Goal: Transaction & Acquisition: Purchase product/service

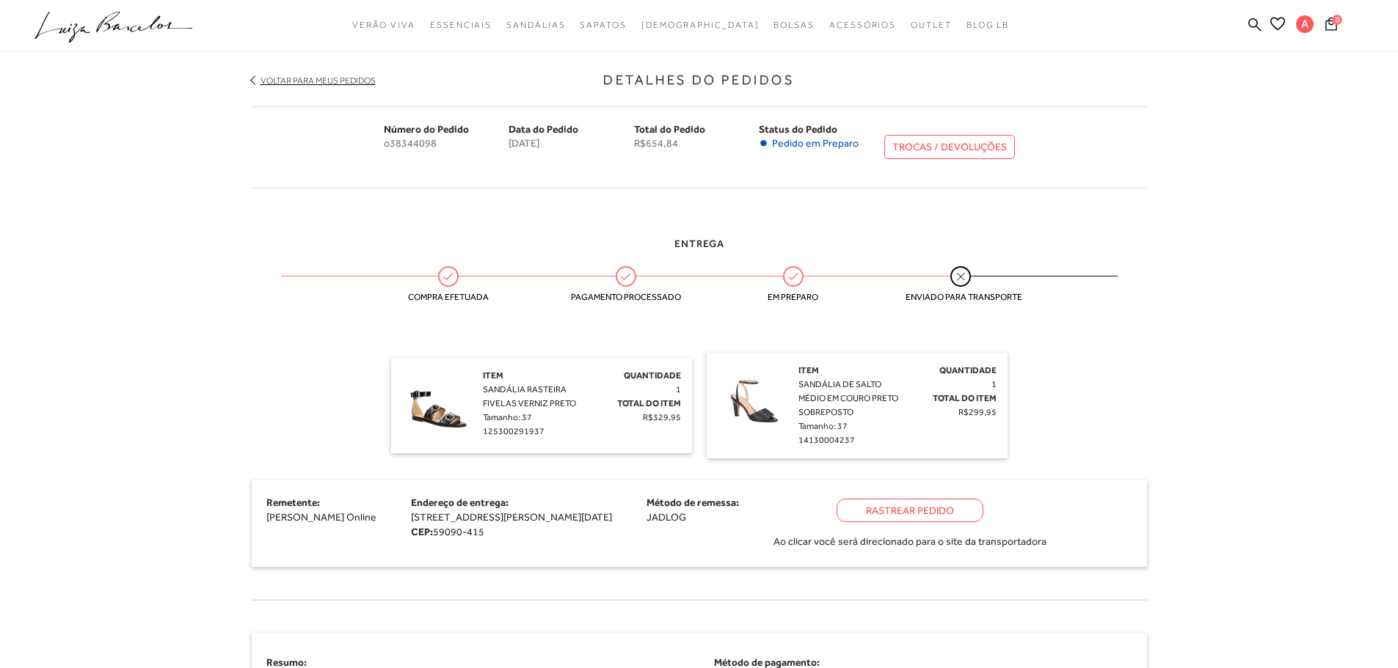
click at [971, 506] on div "Rastrear Pedido" at bounding box center [909, 510] width 147 height 23
click at [246, 364] on div "Entrega Compra efetuada Pagamento processado Em preparo Enviado para transporte…" at bounding box center [699, 407] width 917 height 387
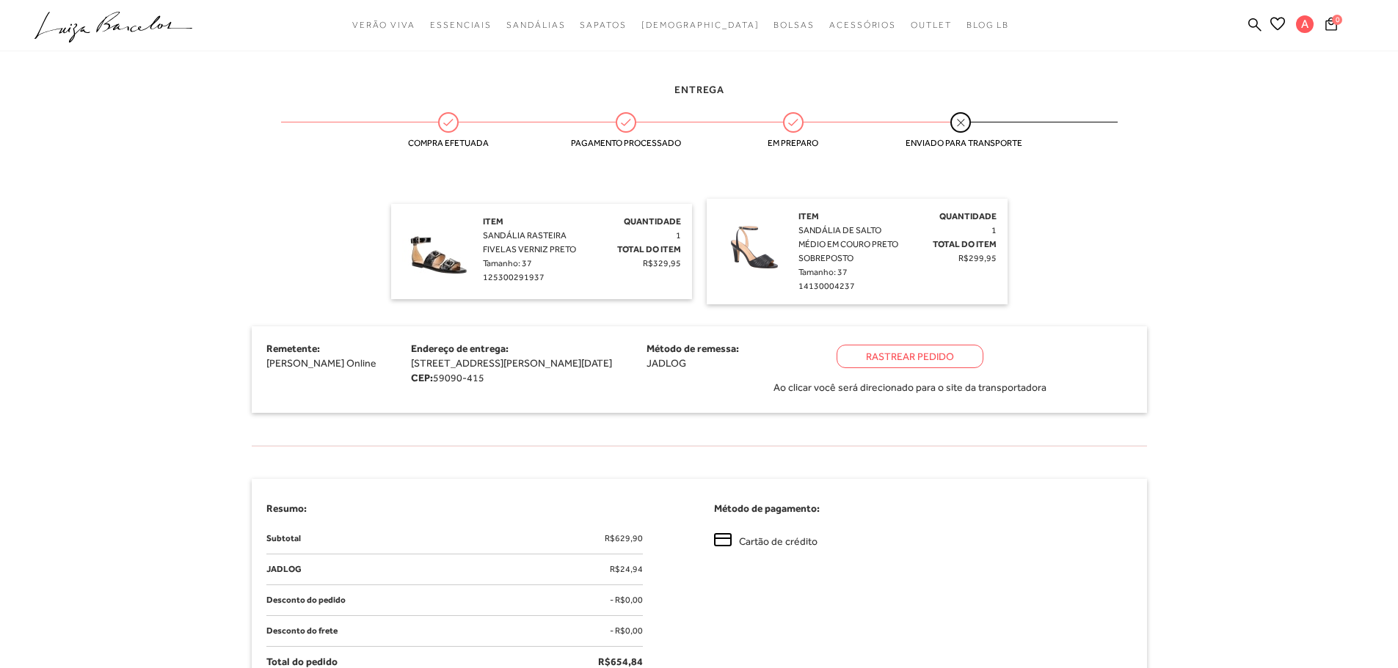
scroll to position [220, 0]
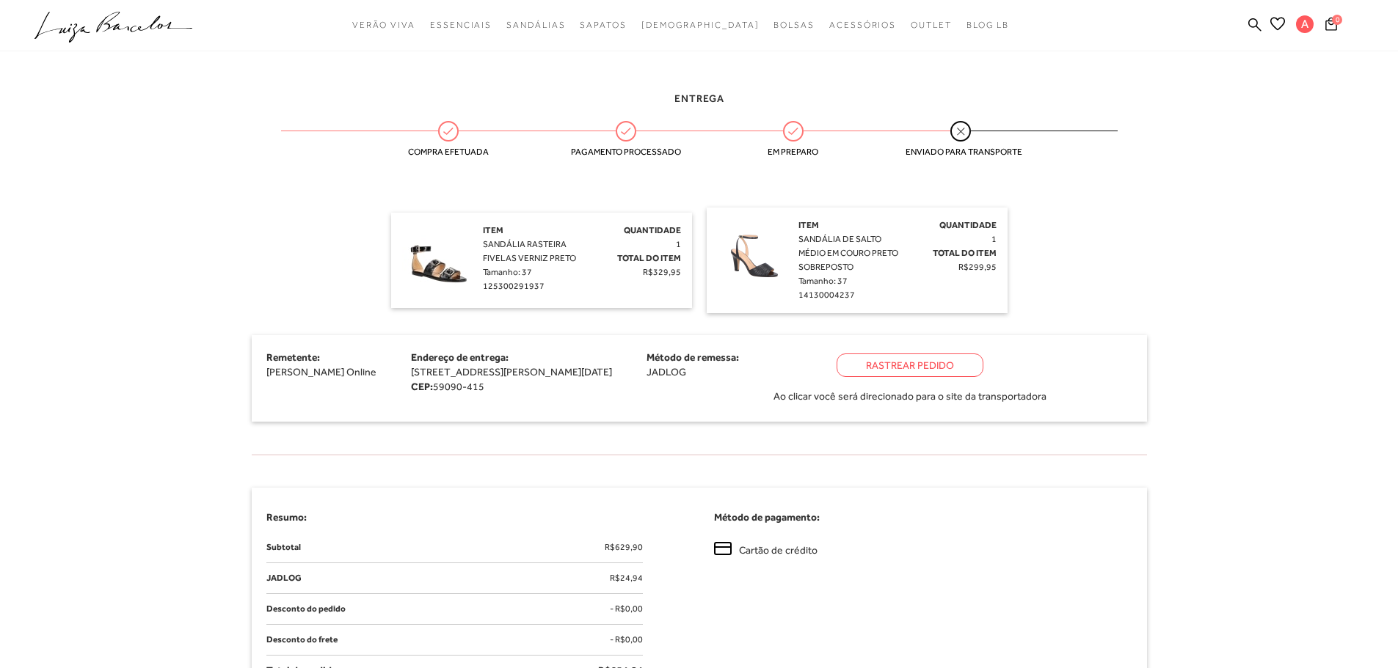
scroll to position [219, 0]
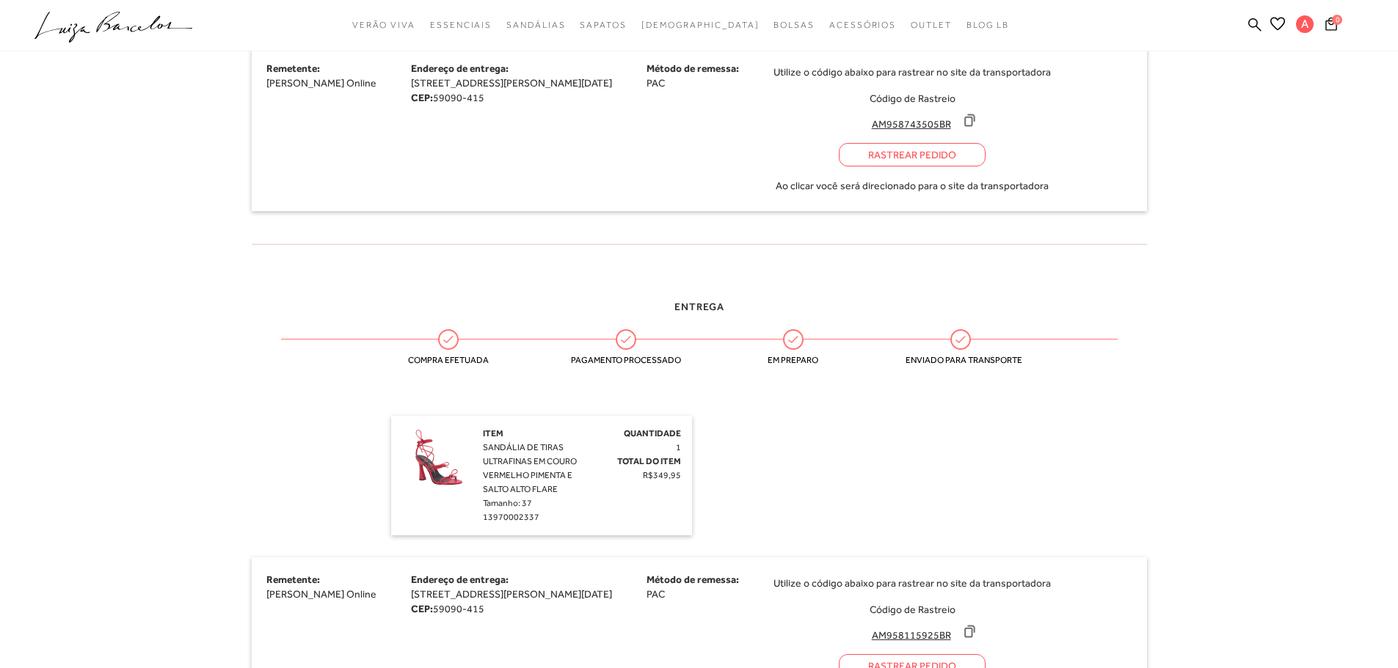
scroll to position [603, 0]
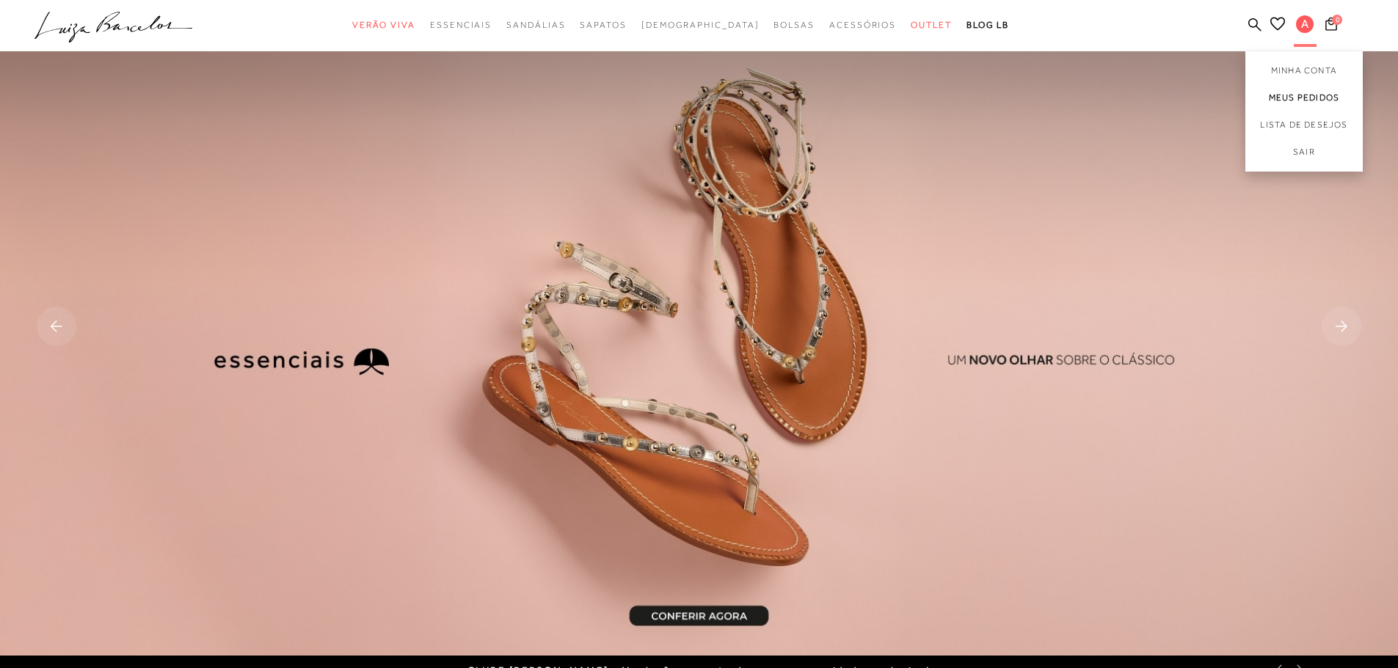
click at [1288, 100] on link "Meus Pedidos" at bounding box center [1303, 97] width 117 height 27
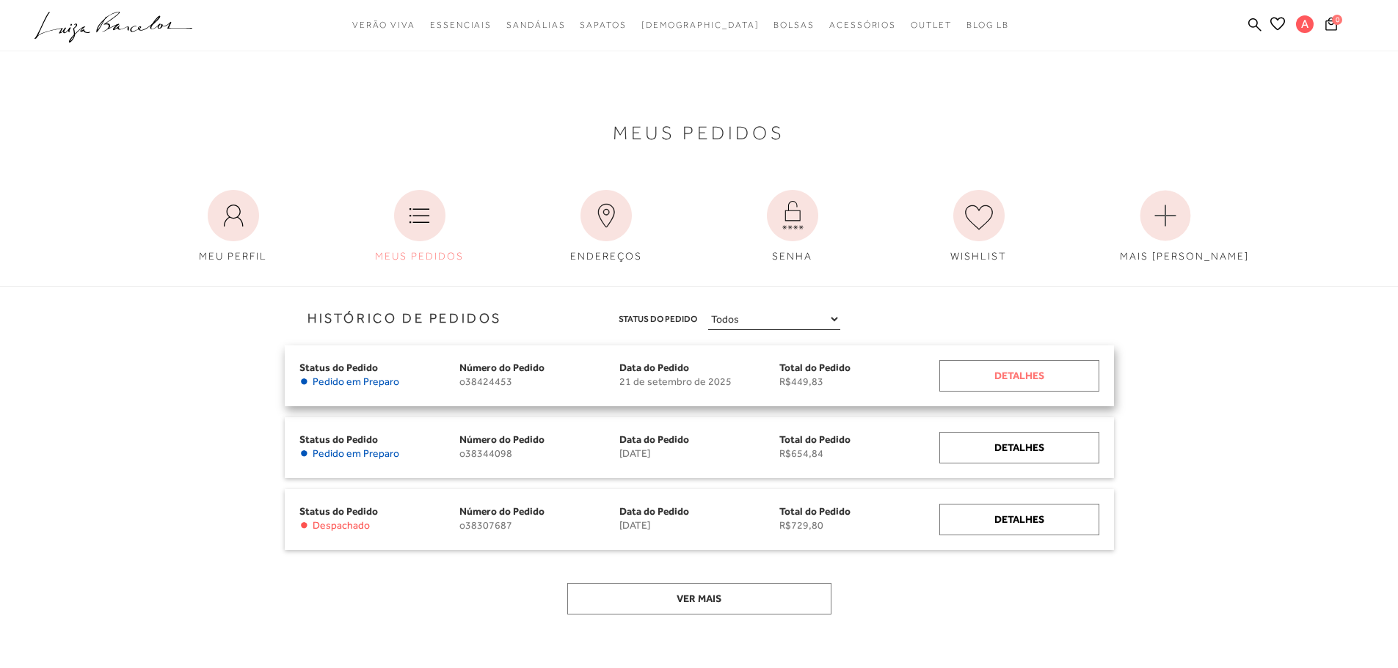
click at [980, 385] on div "Detalhes" at bounding box center [1019, 376] width 160 height 32
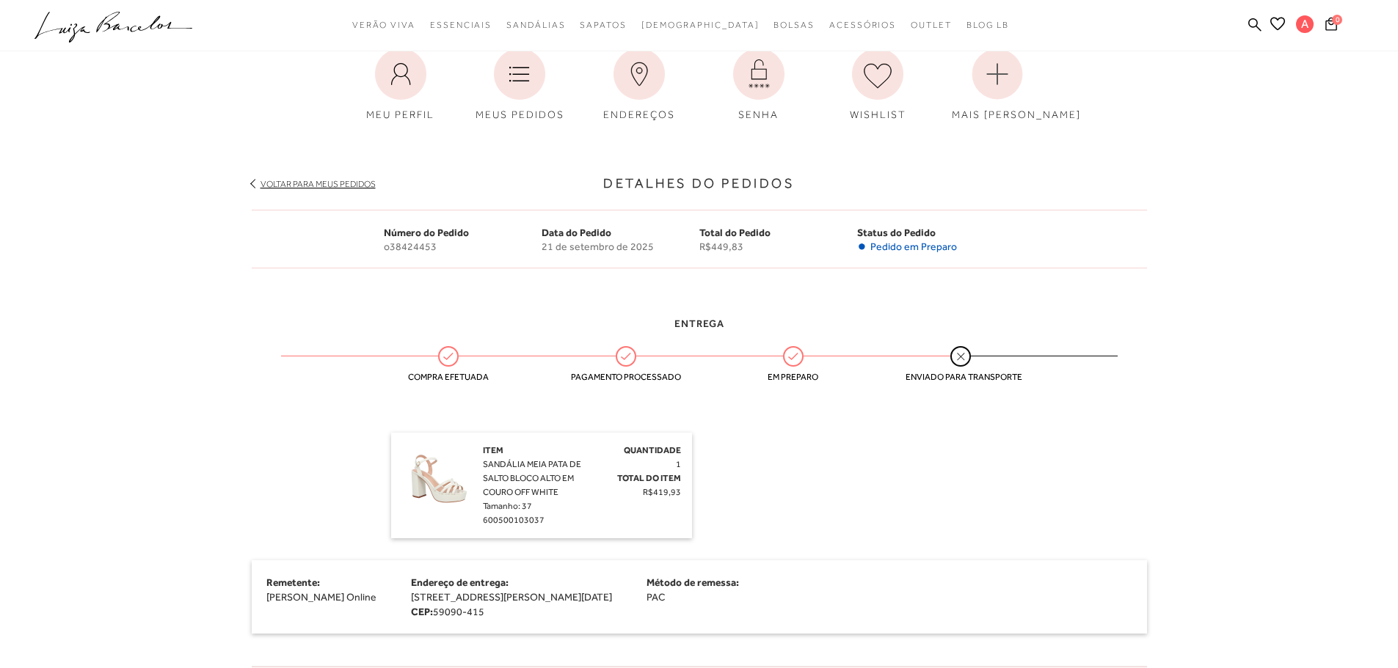
scroll to position [147, 0]
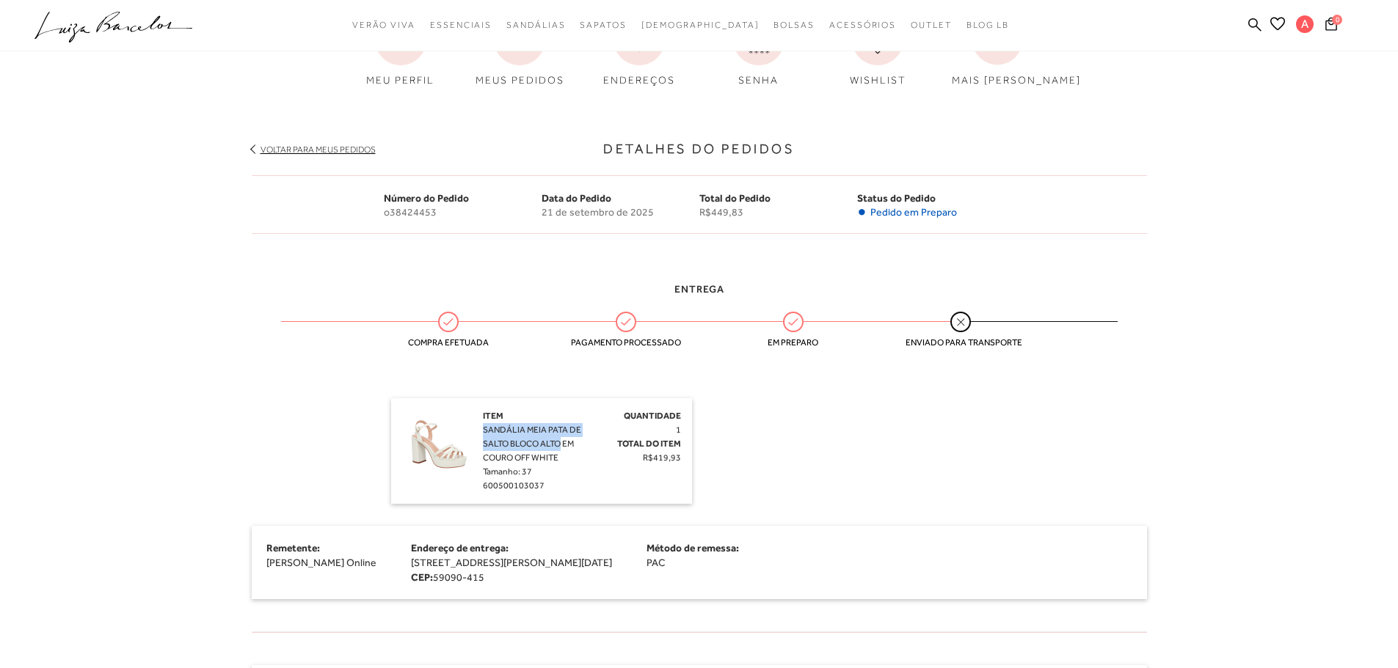
drag, startPoint x: 484, startPoint y: 431, endPoint x: 562, endPoint y: 445, distance: 79.0
click at [562, 445] on span "SANDÁLIA MEIA PATA DE SALTO BLOCO ALTO EM COURO OFF WHITE" at bounding box center [532, 444] width 98 height 38
copy span "SANDÁLIA MEIA PATA DE SALTO BLOCO ALTO"
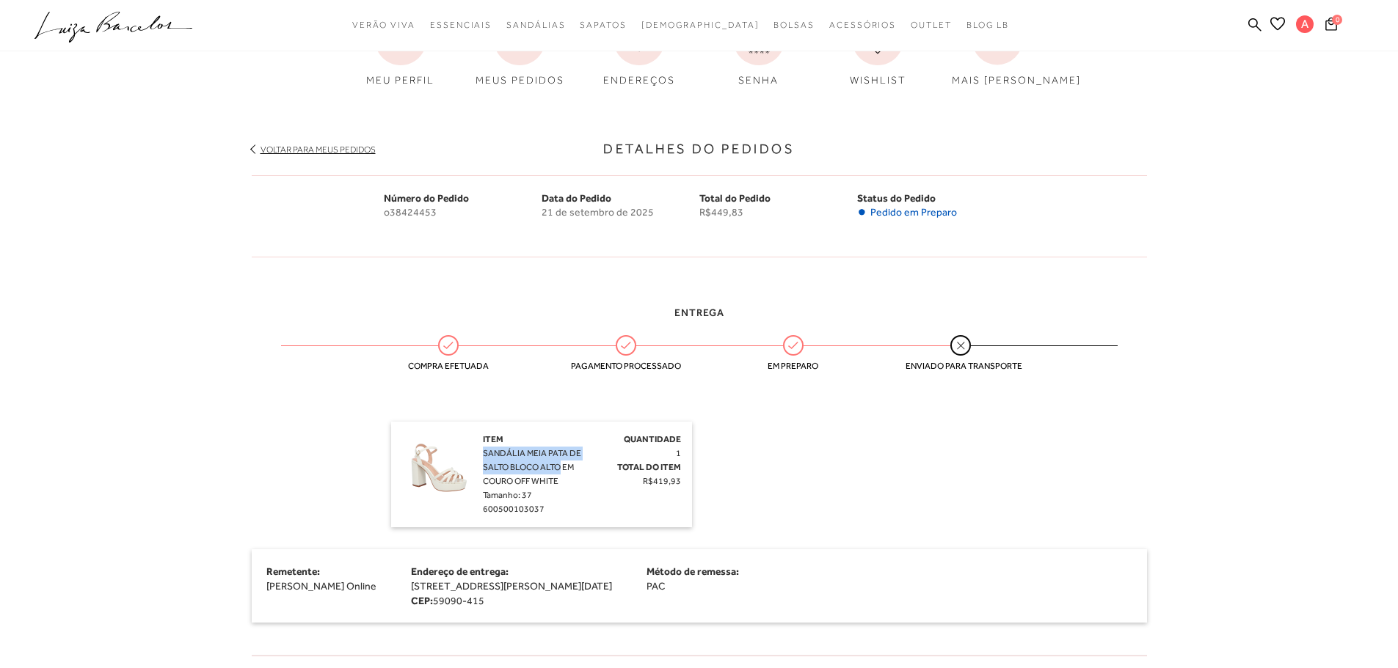
click at [109, 282] on body "pa1600002 está carregada. categoryHeader .a{fill-rule:evenodd;} Verão Viva Em a…" at bounding box center [699, 187] width 1398 height 668
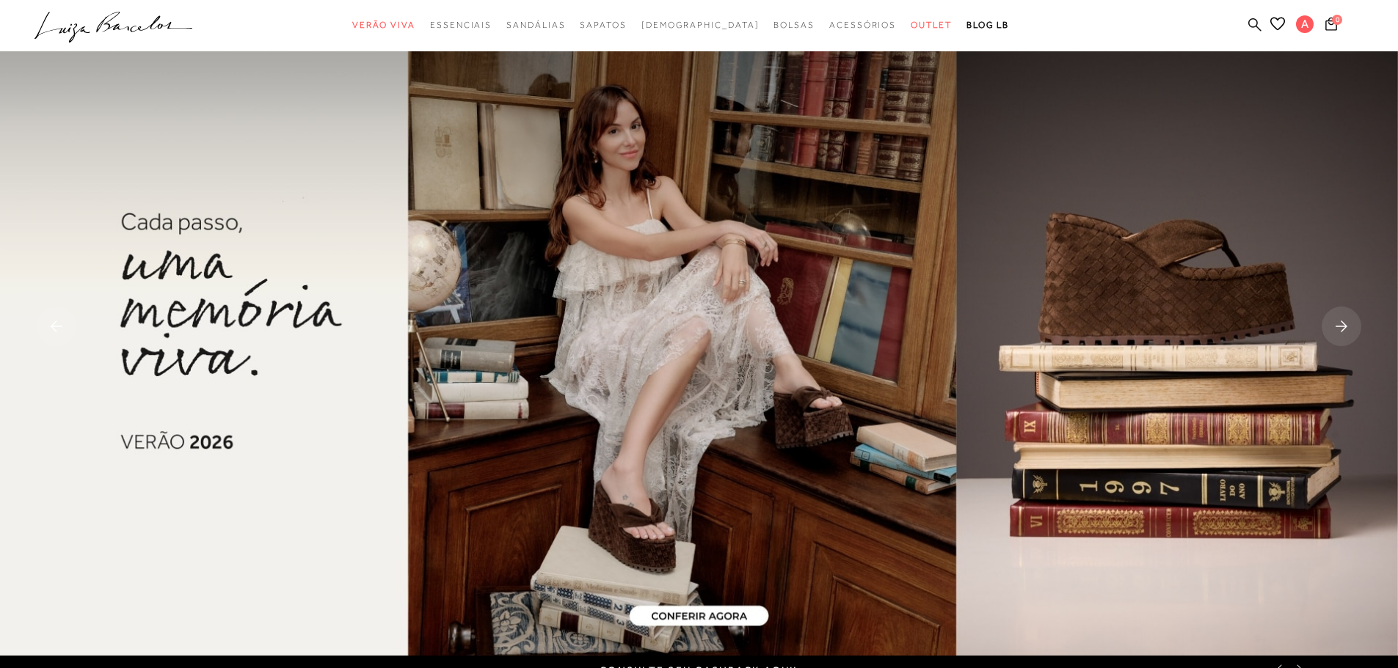
click at [1251, 22] on icon at bounding box center [1254, 25] width 13 height 14
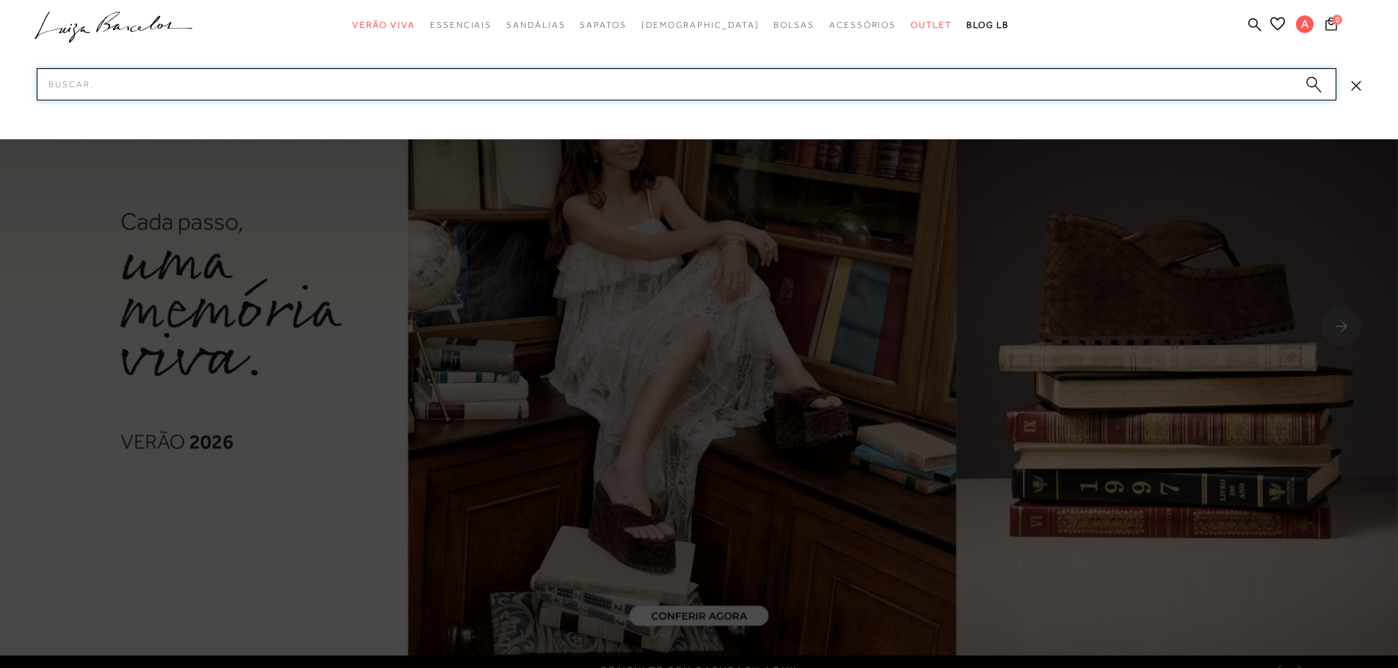
click at [1087, 81] on input "Pesquisar" at bounding box center [686, 84] width 1299 height 32
paste input "SANDÁLIA MEIA PATA DE SALTO BLOCO ALTO"
type input "SANDÁLIA MEIA PATA DE SALTO BLOCO ALTO"
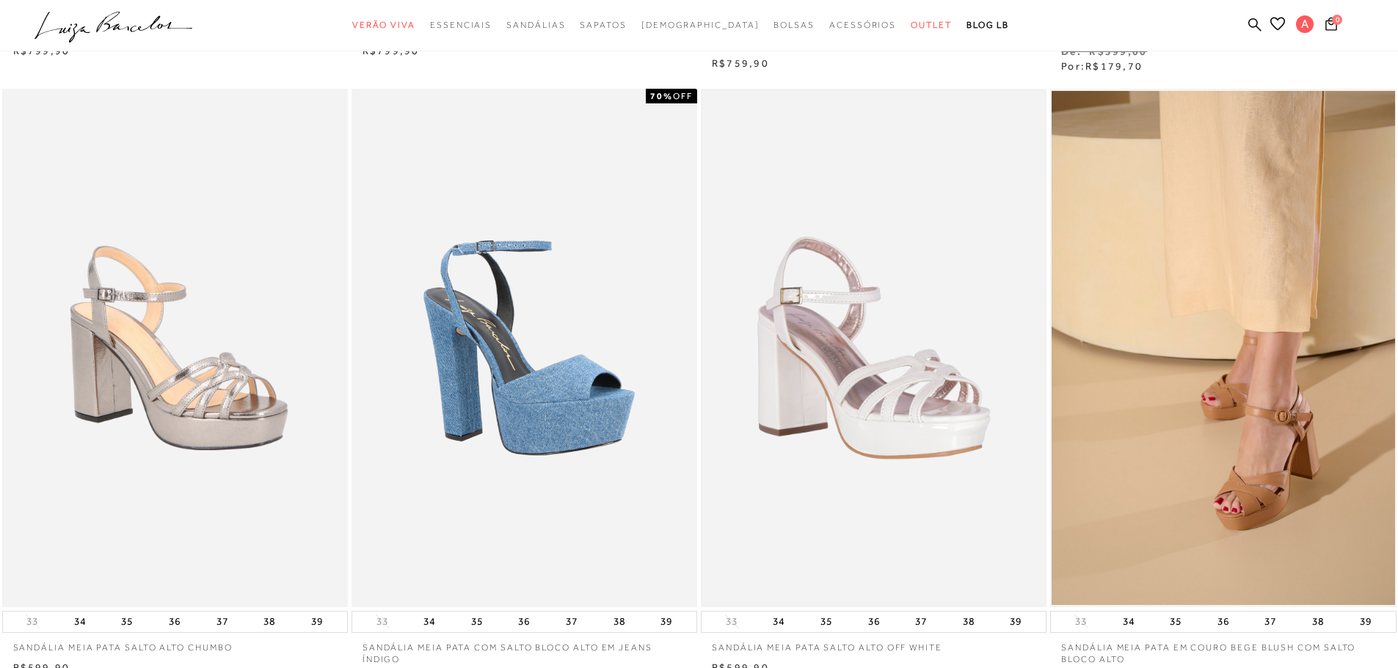
click at [787, 298] on img at bounding box center [873, 348] width 343 height 514
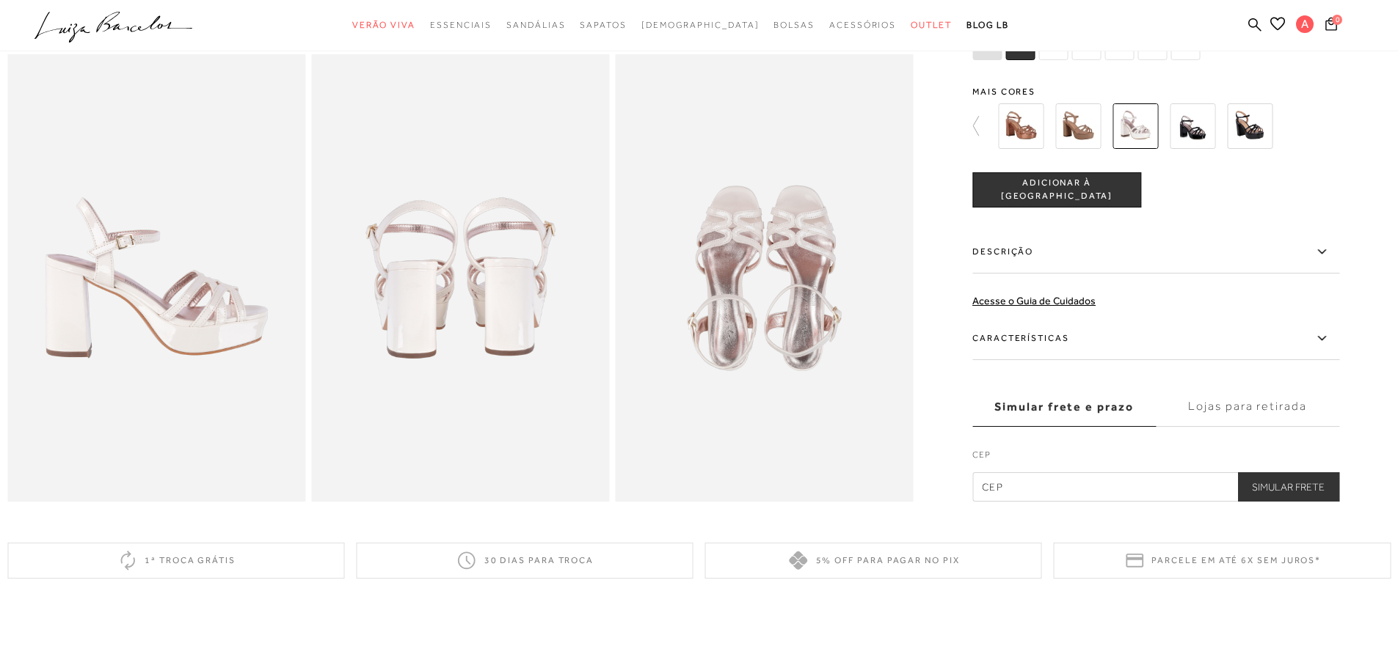
scroll to position [734, 0]
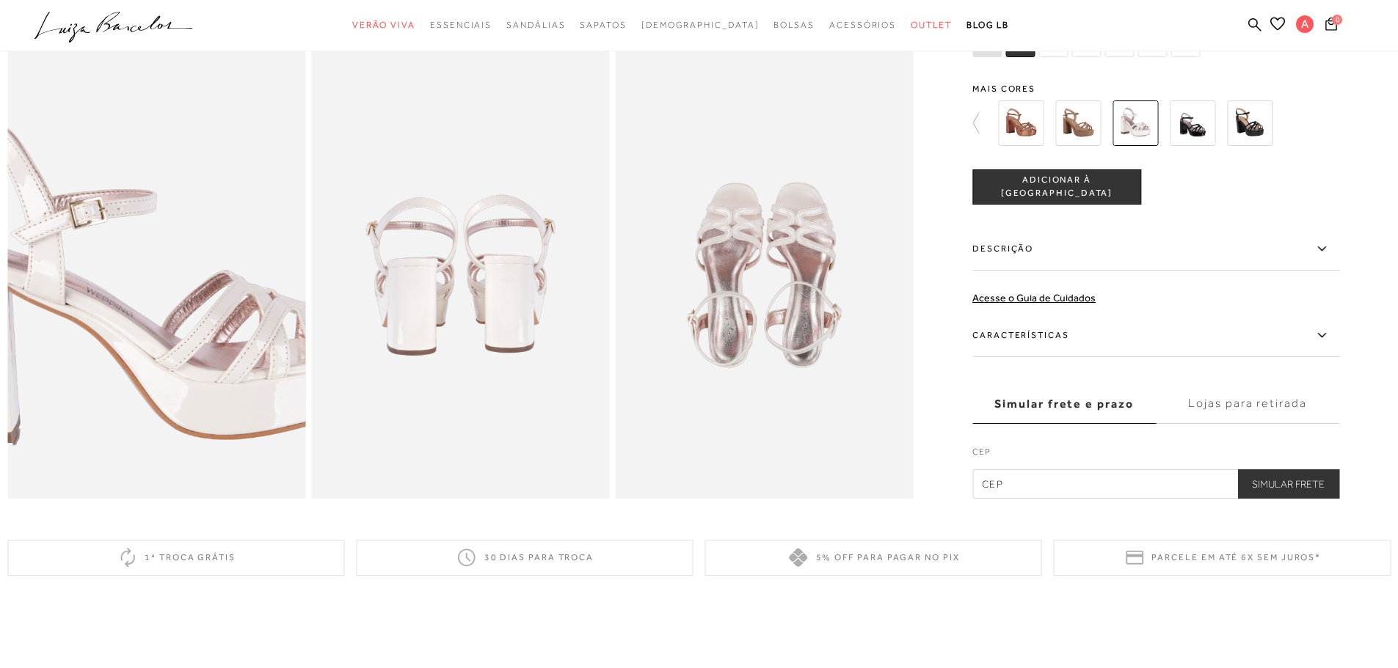
click at [161, 275] on img at bounding box center [150, 286] width 597 height 894
click at [162, 275] on img at bounding box center [147, 286] width 597 height 894
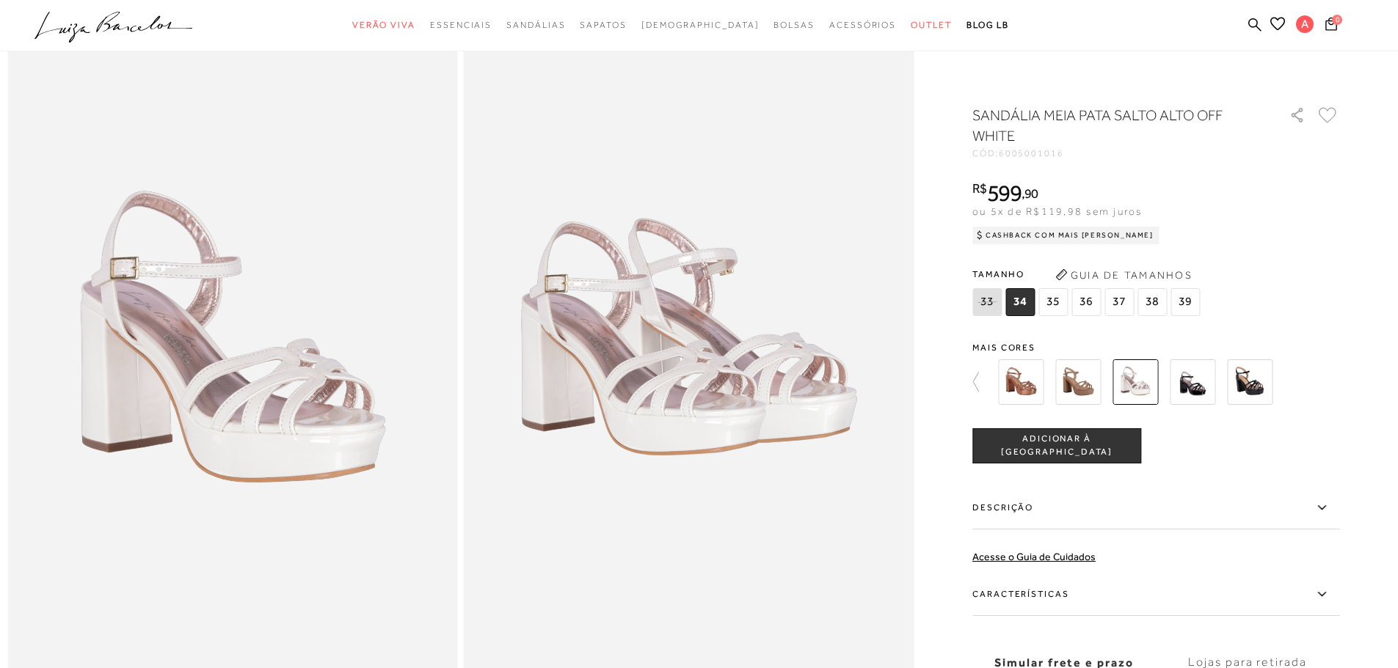
scroll to position [73, 0]
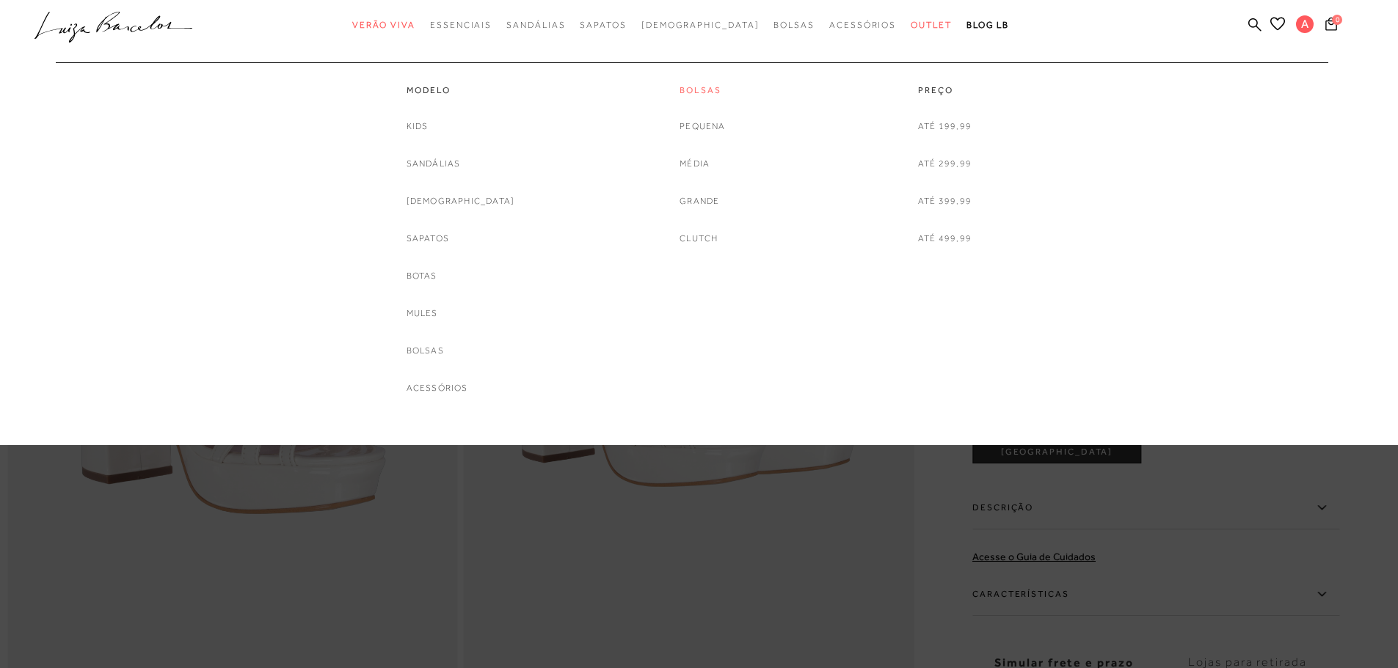
click at [710, 84] on link "Bolsas" at bounding box center [701, 90] width 45 height 12
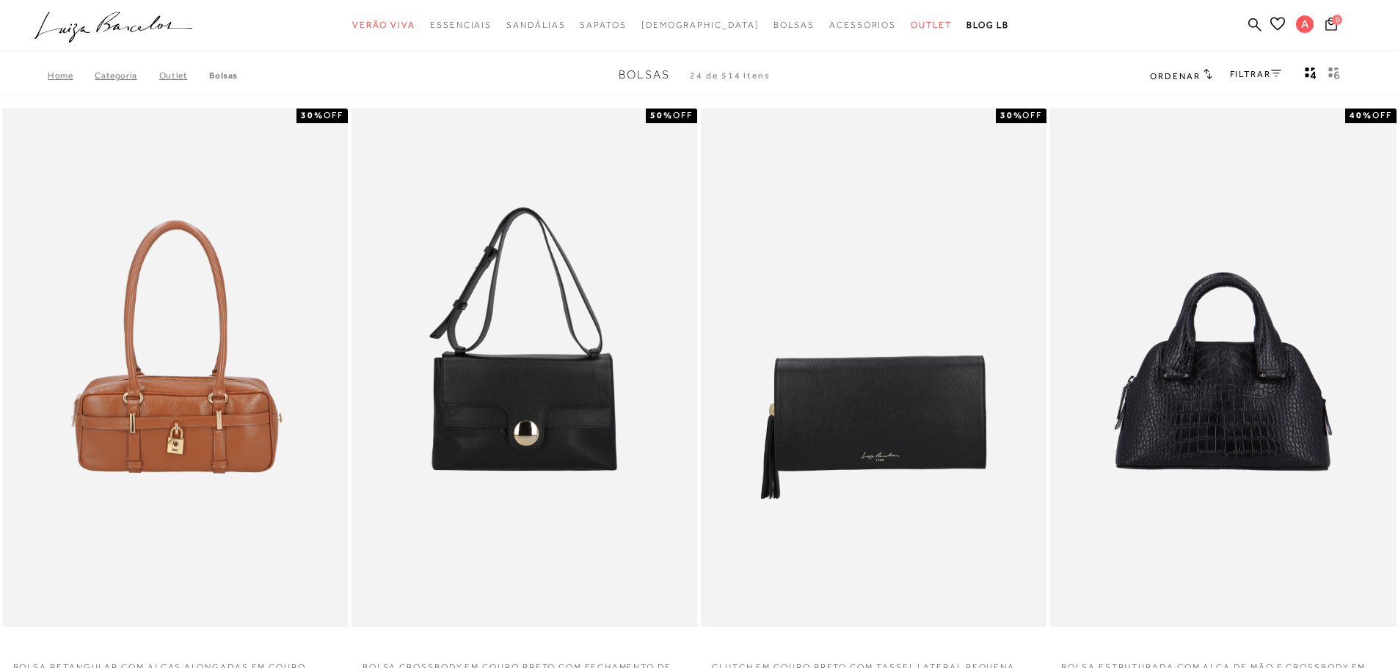
click at [1188, 74] on span "Ordenar" at bounding box center [1175, 76] width 50 height 10
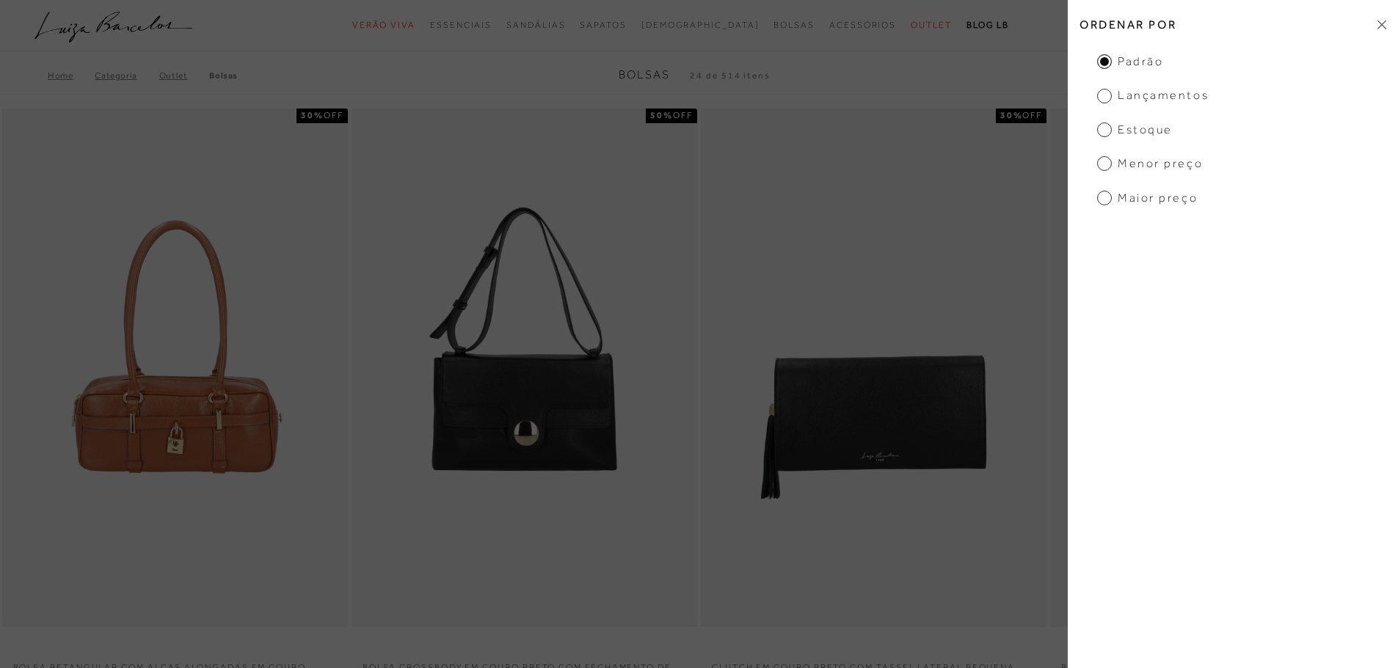
click at [1152, 169] on span "Menor preço" at bounding box center [1150, 164] width 106 height 16
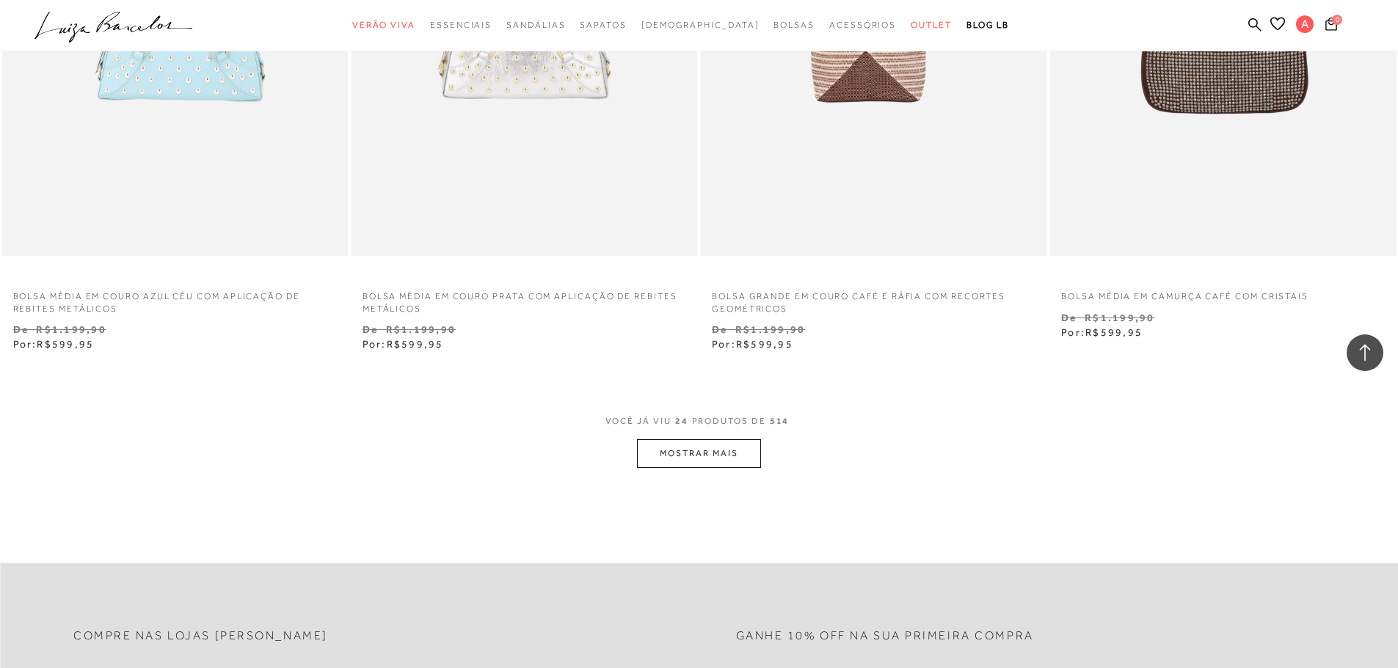
scroll to position [3522, 0]
click at [677, 434] on span "VOCÊ JÁ VIU 24 PRODUTOS DE 514" at bounding box center [699, 423] width 188 height 26
click at [674, 442] on button "MOSTRAR MAIS" at bounding box center [698, 451] width 123 height 29
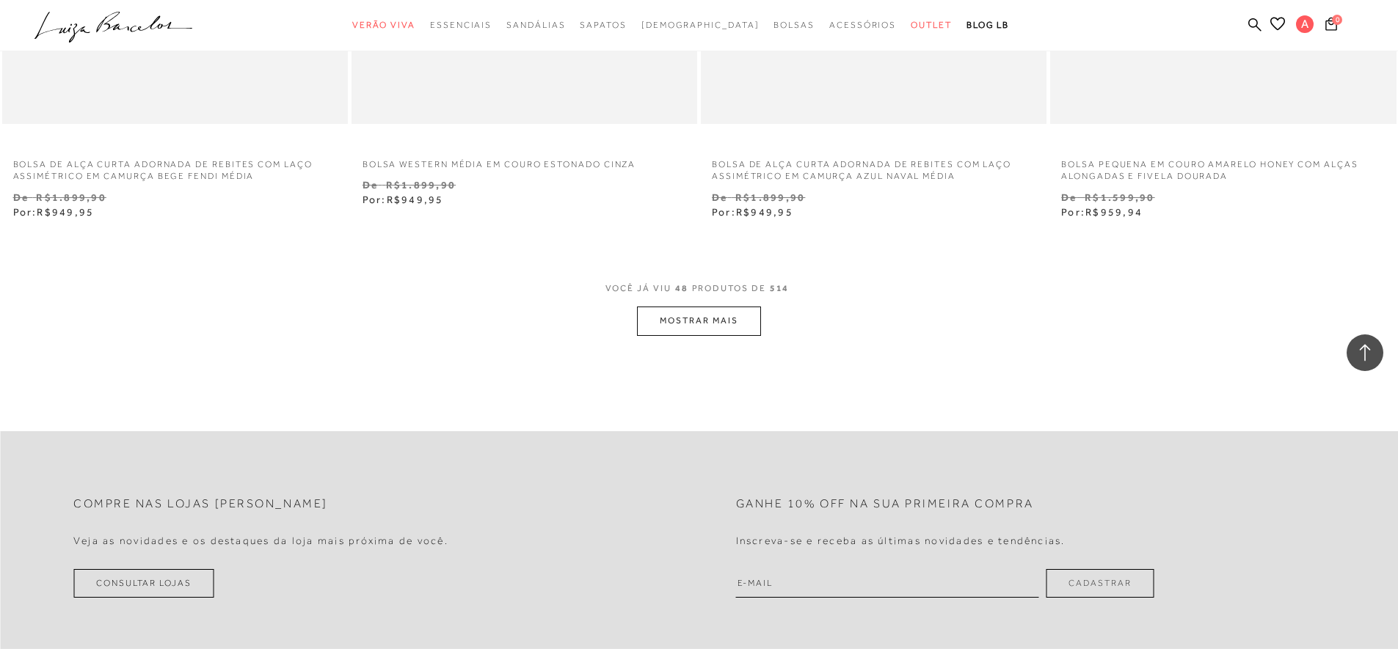
scroll to position [7411, 0]
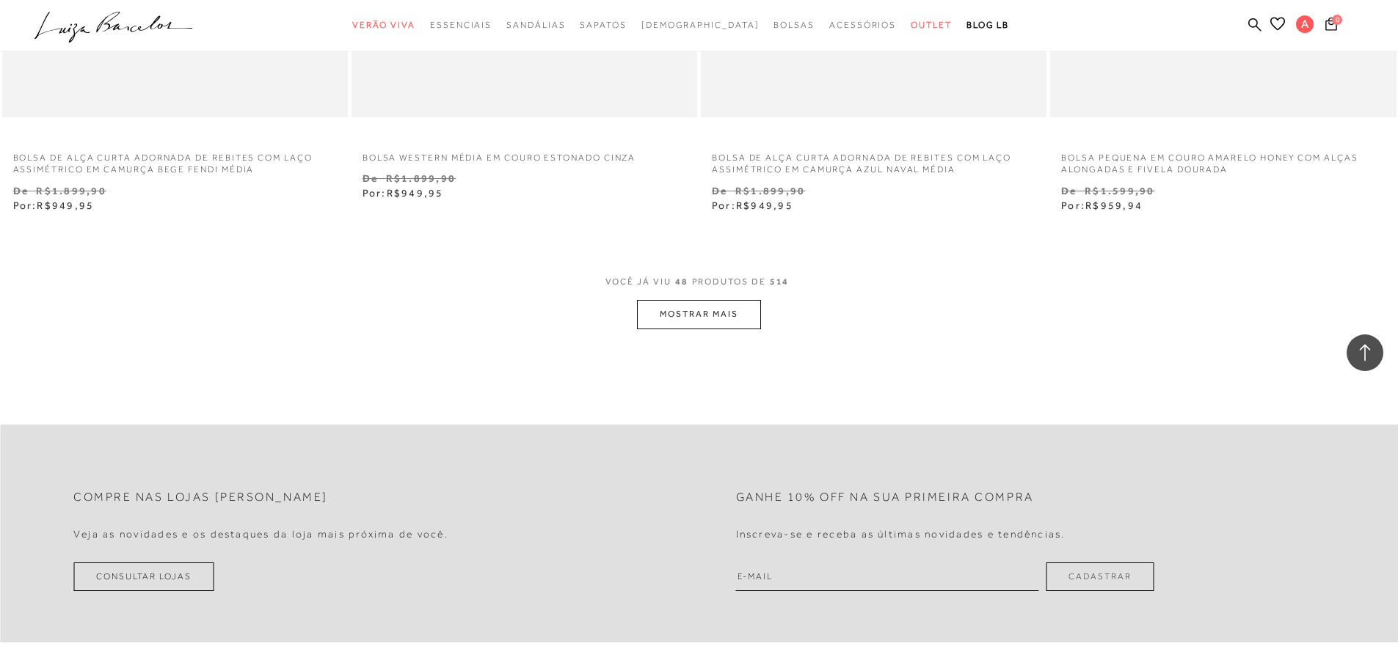
click at [723, 313] on button "MOSTRAR MAIS" at bounding box center [698, 314] width 123 height 29
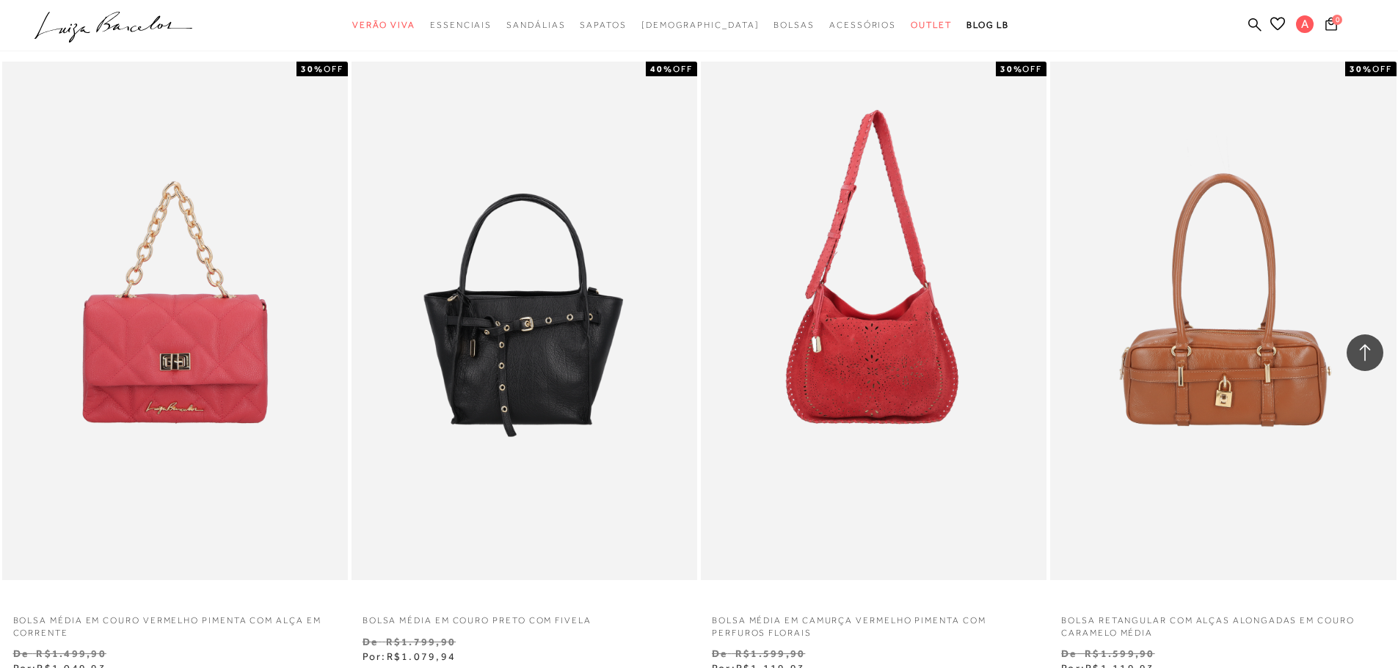
scroll to position [8291, 0]
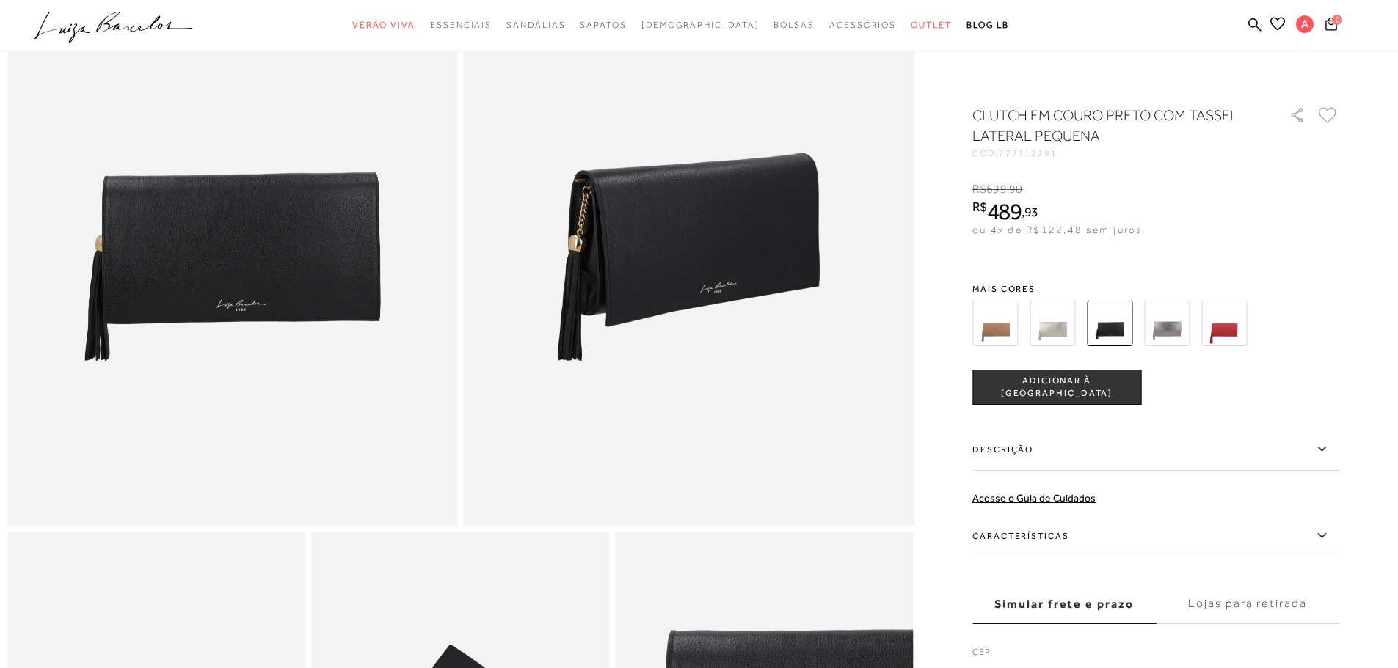
scroll to position [220, 0]
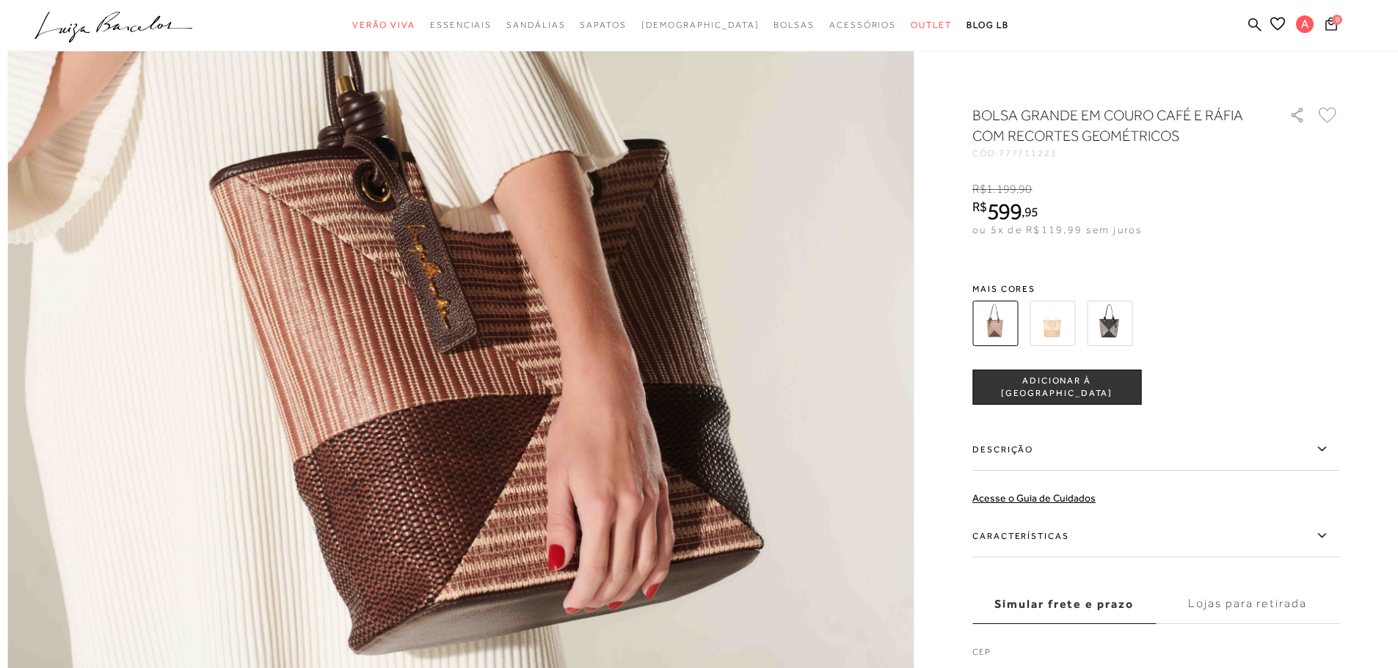
scroll to position [1688, 0]
click at [1057, 316] on img at bounding box center [1051, 323] width 45 height 45
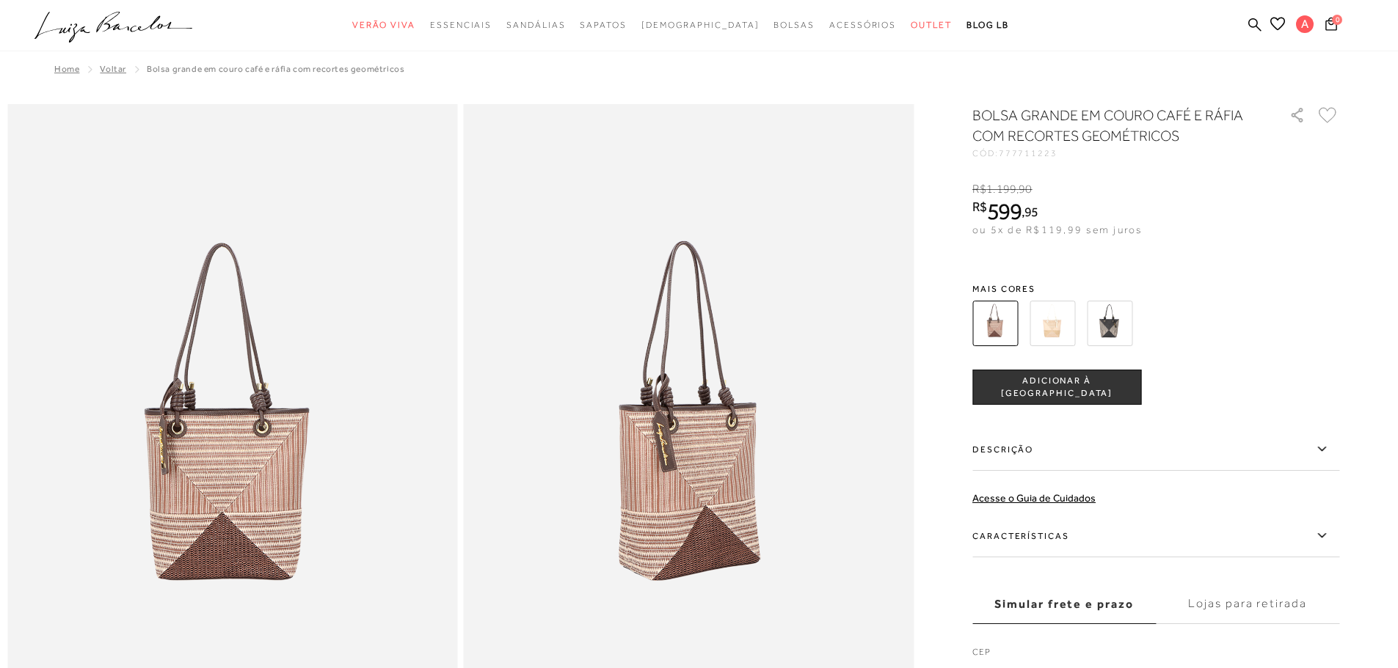
click at [1106, 321] on img at bounding box center [1109, 323] width 45 height 45
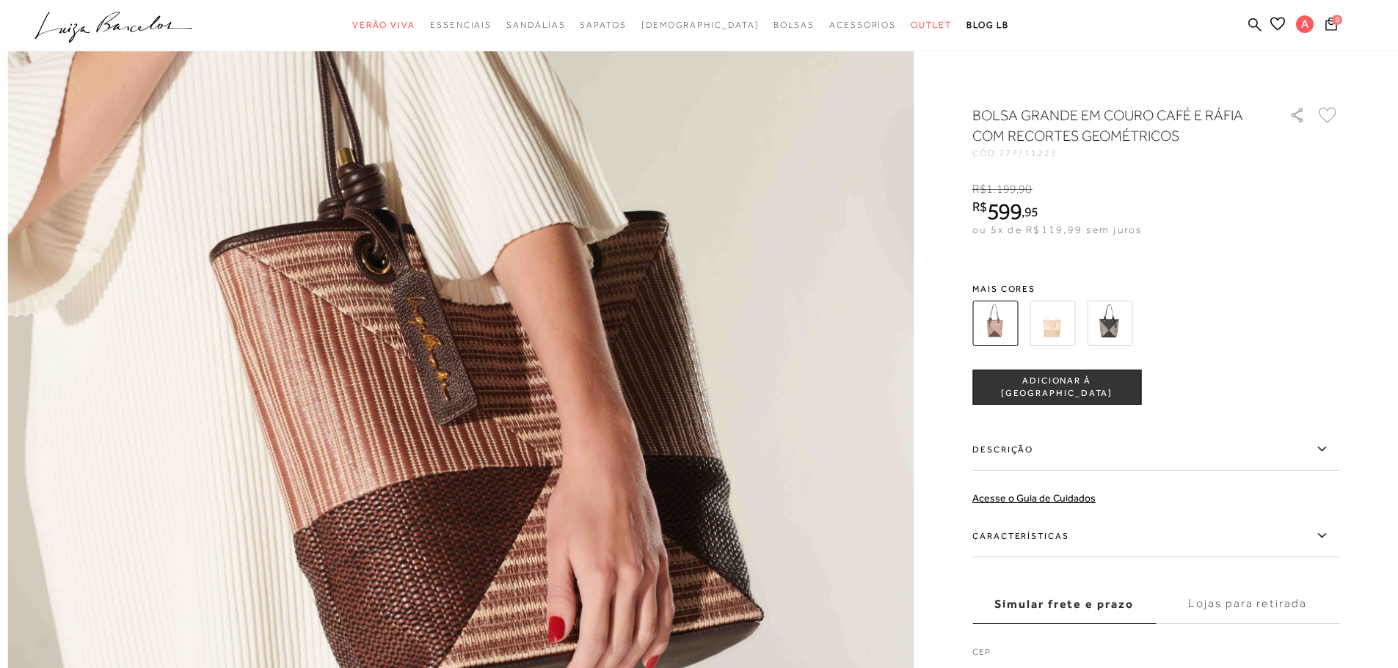
scroll to position [1614, 0]
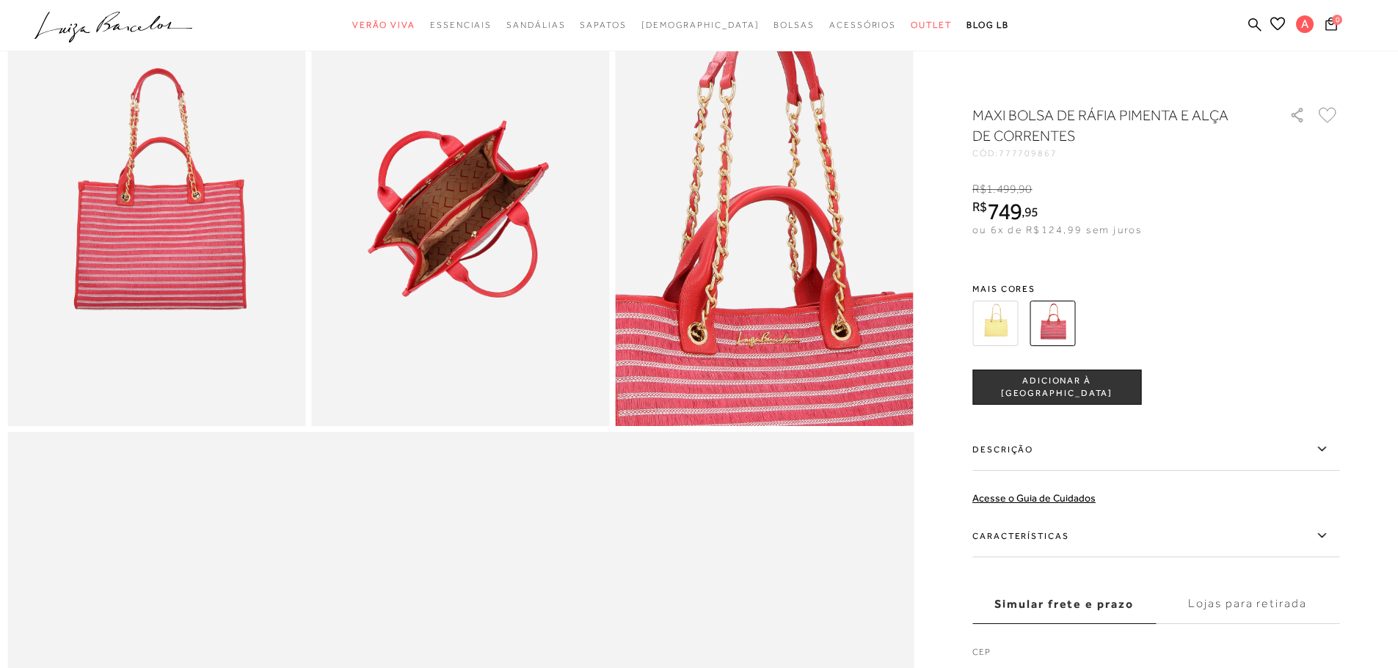
scroll to position [807, 0]
click at [1320, 533] on icon at bounding box center [1322, 536] width 18 height 18
click at [0, 0] on input "Características" at bounding box center [0, 0] width 0 height 0
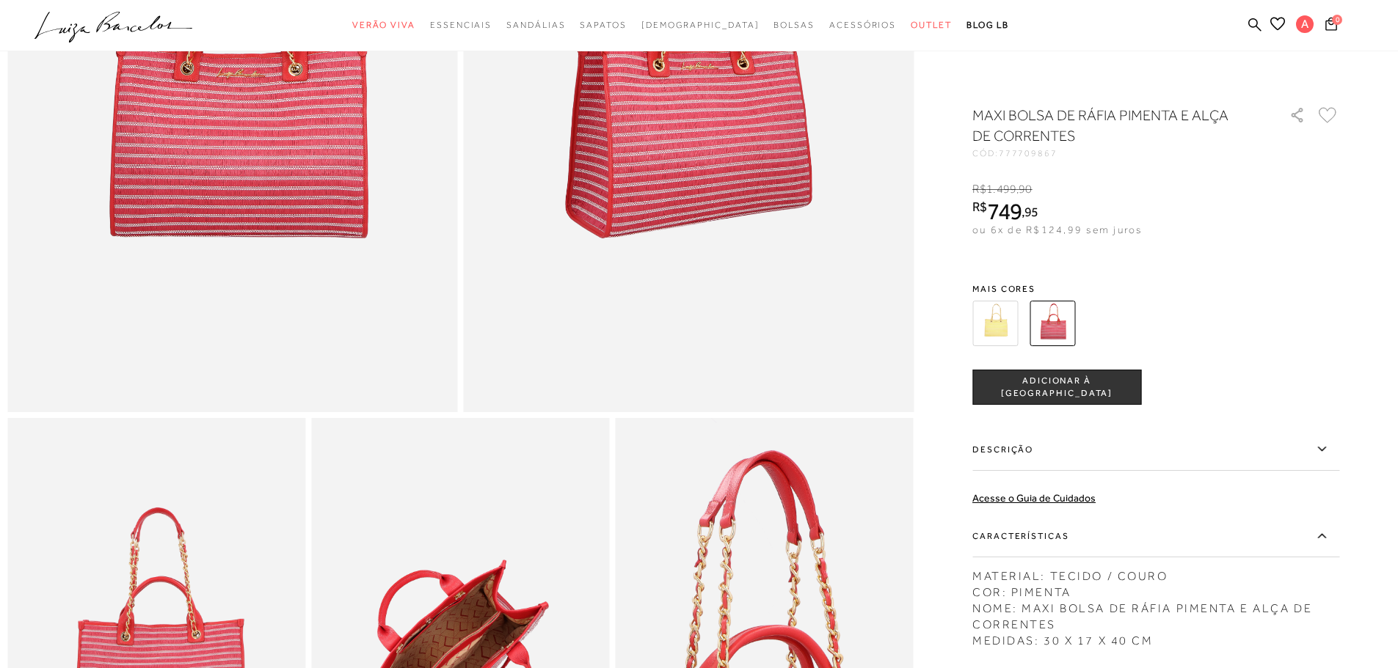
scroll to position [147, 0]
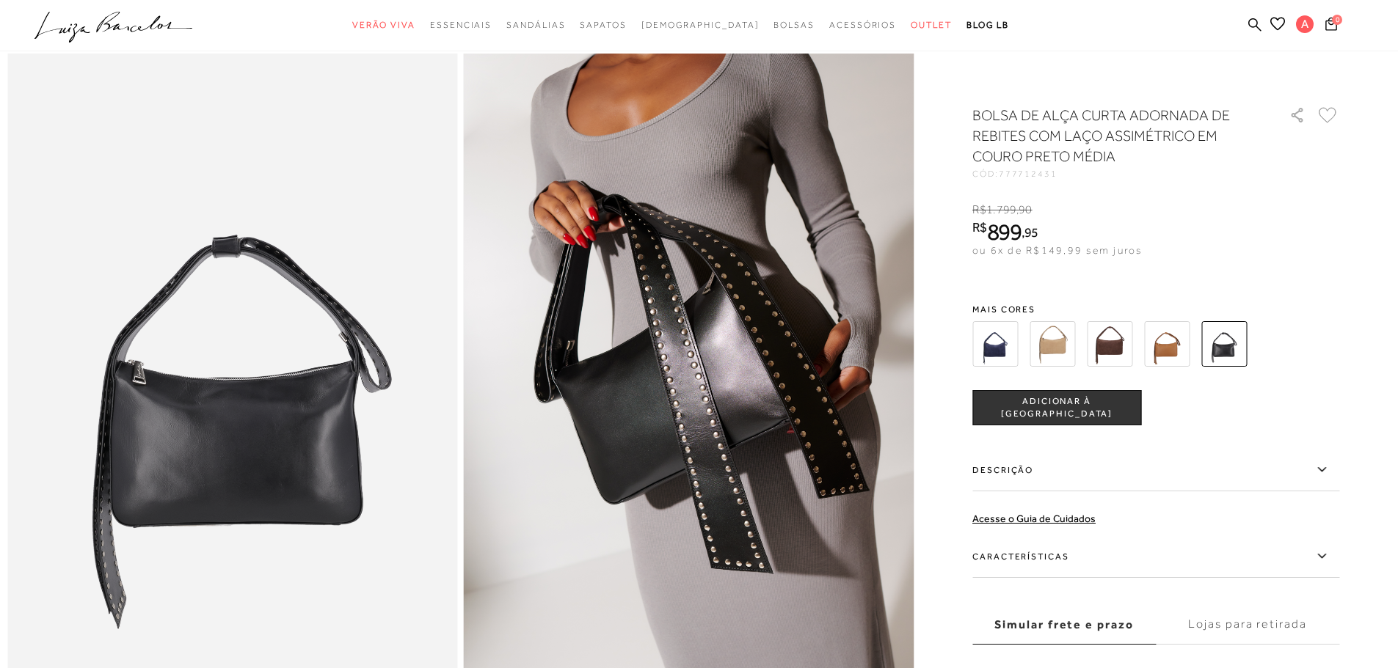
scroll to position [73, 0]
